Goal: Download file/media

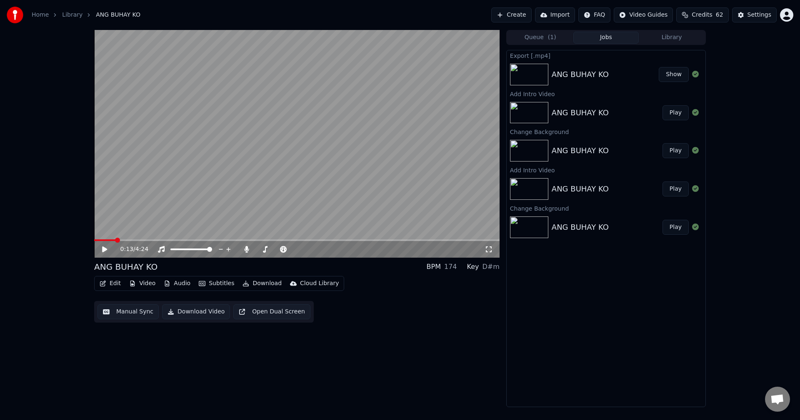
click at [117, 240] on span at bounding box center [117, 240] width 5 height 5
click at [567, 72] on div "ANG BUHAY KO" at bounding box center [580, 75] width 57 height 12
click at [663, 36] on button "Library" at bounding box center [672, 38] width 66 height 12
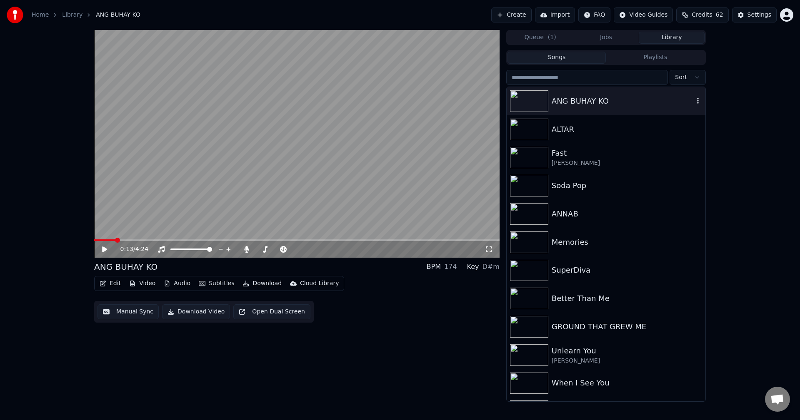
click at [570, 100] on div "ANG BUHAY KO" at bounding box center [623, 101] width 142 height 12
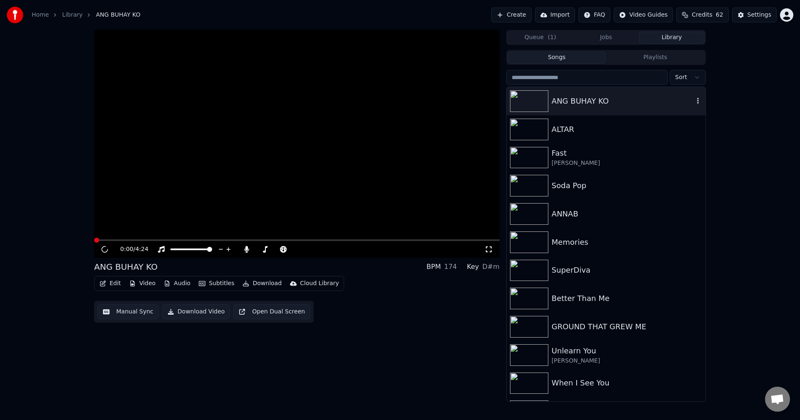
click at [570, 100] on div "ANG BUHAY KO" at bounding box center [623, 101] width 142 height 12
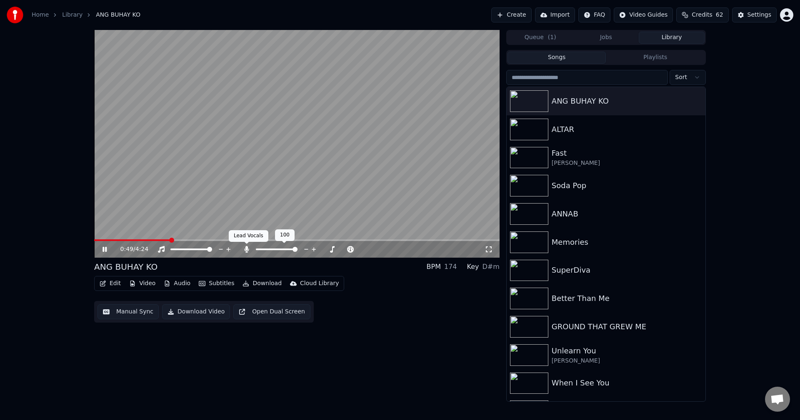
click at [246, 250] on icon at bounding box center [246, 249] width 5 height 7
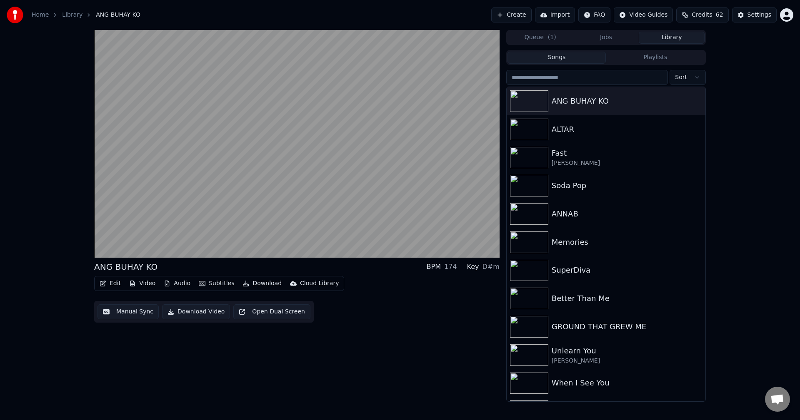
click at [162, 412] on div "Home Library [PERSON_NAME] Create Import FAQ Video Guides Credits 62 Settings […" at bounding box center [400, 210] width 800 height 420
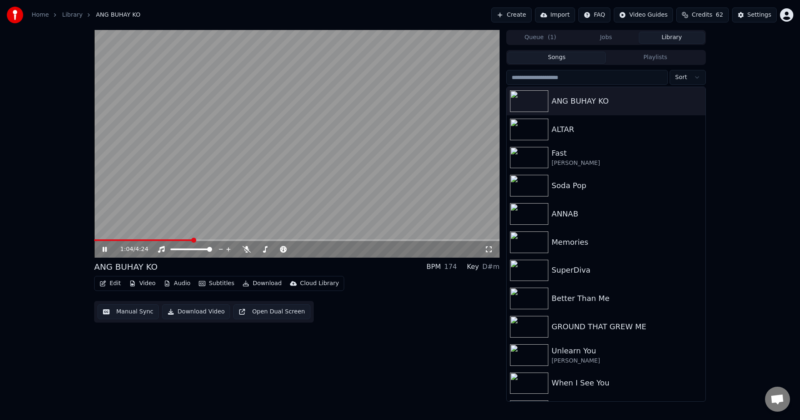
click at [102, 248] on icon at bounding box center [111, 249] width 20 height 7
click at [404, 339] on div "1:04 / 4:24 [PERSON_NAME] BPM 174 Key D#m Edit Video Audio Subtitles Download C…" at bounding box center [296, 216] width 405 height 372
click at [188, 311] on button "Download Video" at bounding box center [196, 312] width 68 height 15
